Goal: Register for event/course

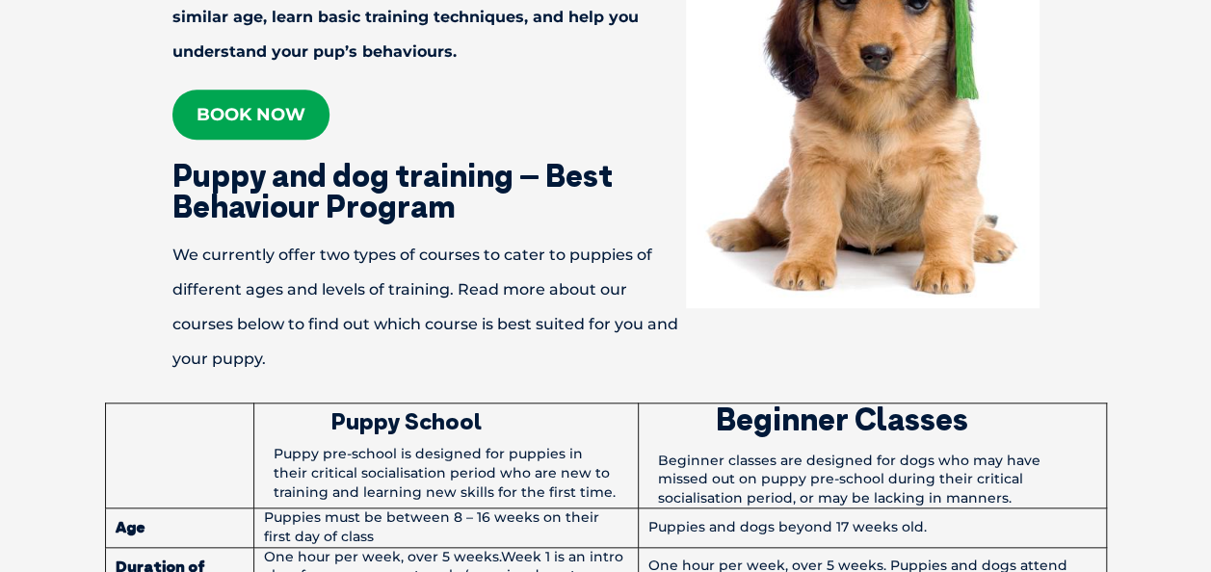
scroll to position [706, 0]
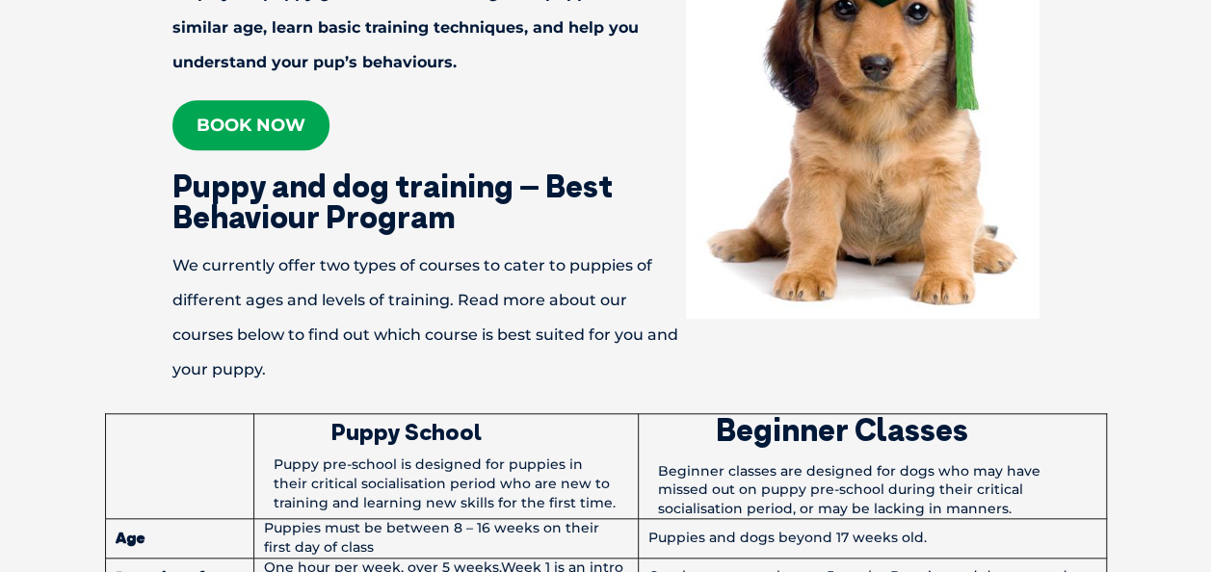
click at [263, 134] on link "Book now" at bounding box center [250, 125] width 157 height 50
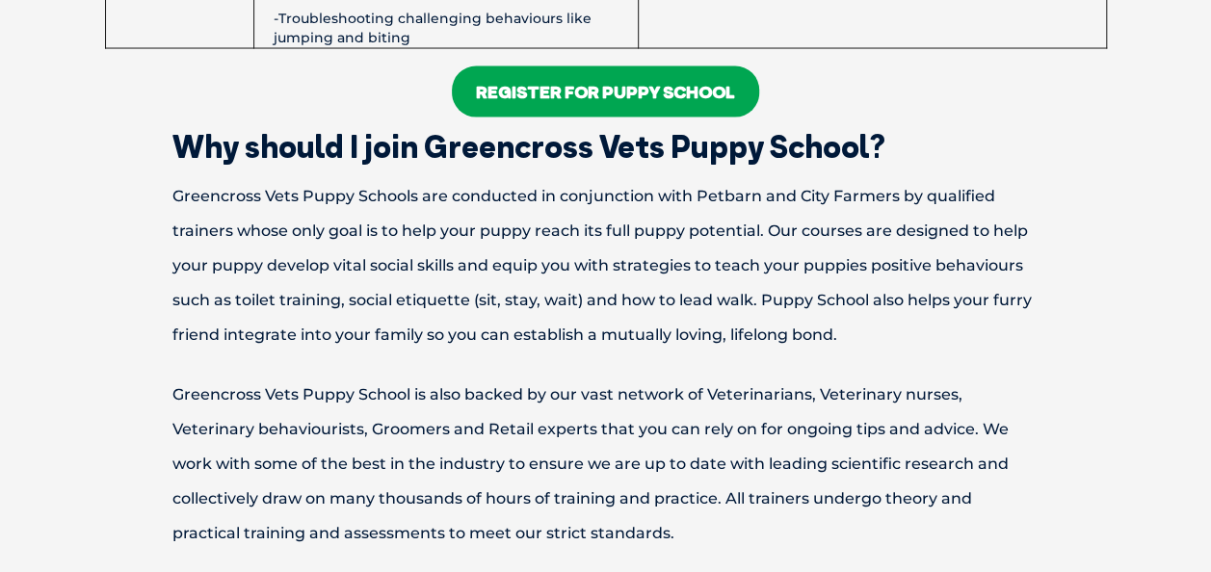
scroll to position [1911, 0]
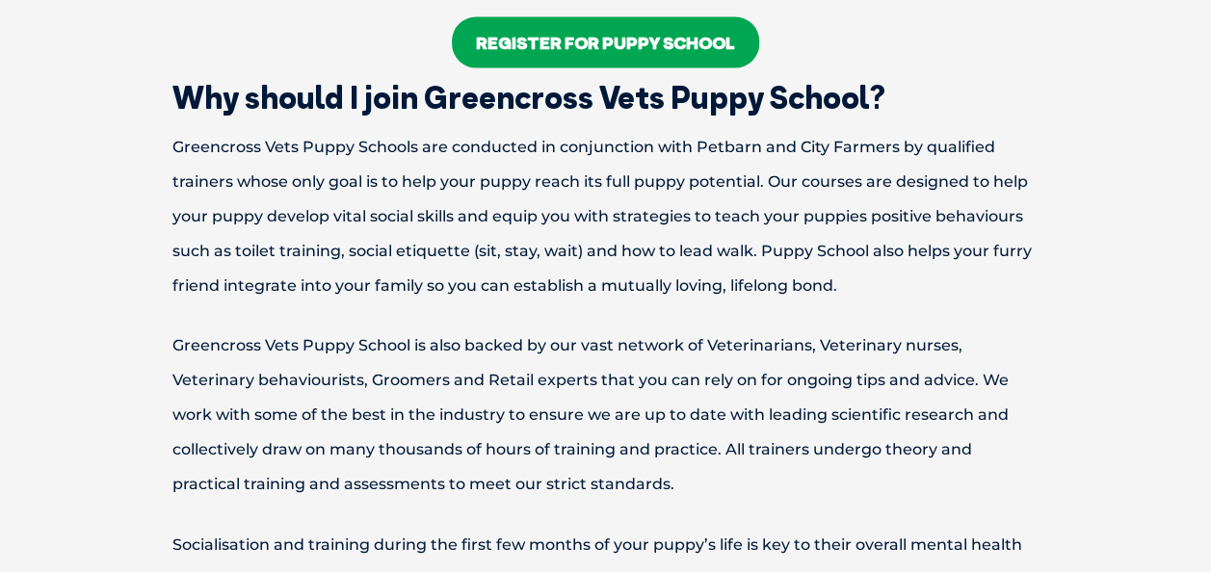
click at [612, 37] on link "Register For Puppy School" at bounding box center [605, 42] width 307 height 51
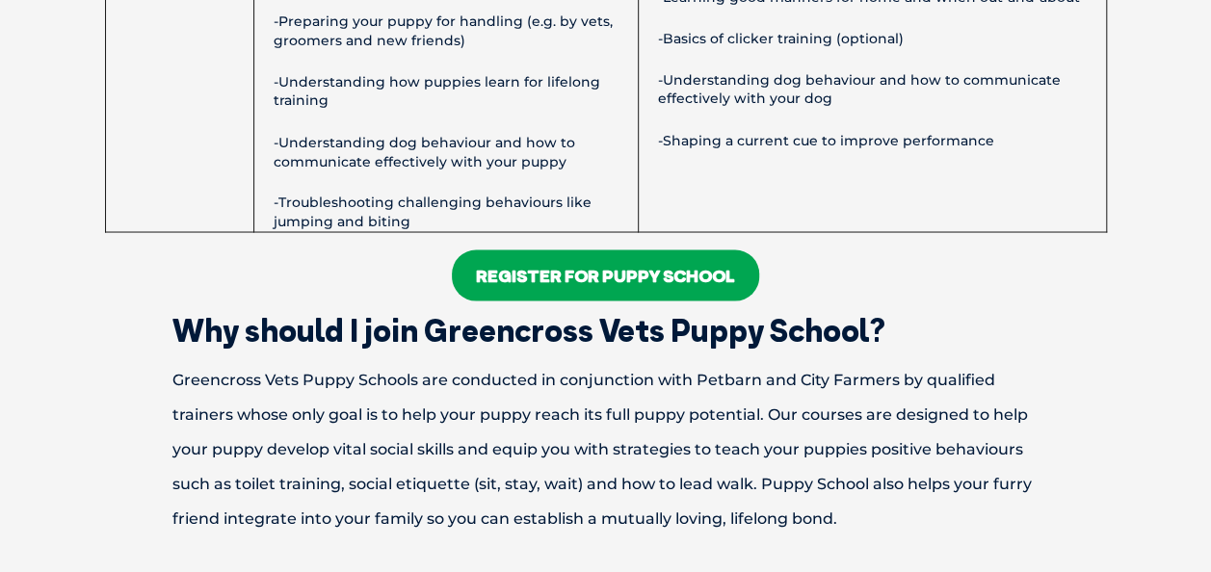
scroll to position [1750, 0]
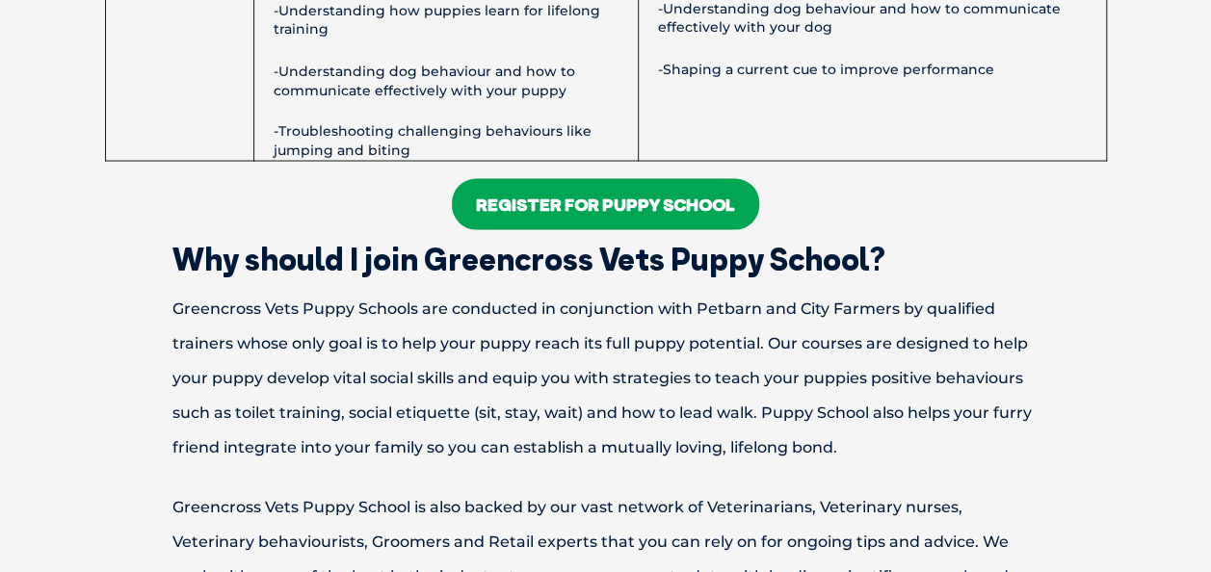
click at [585, 206] on link "Register For Puppy School" at bounding box center [605, 203] width 307 height 51
